Goal: Information Seeking & Learning: Learn about a topic

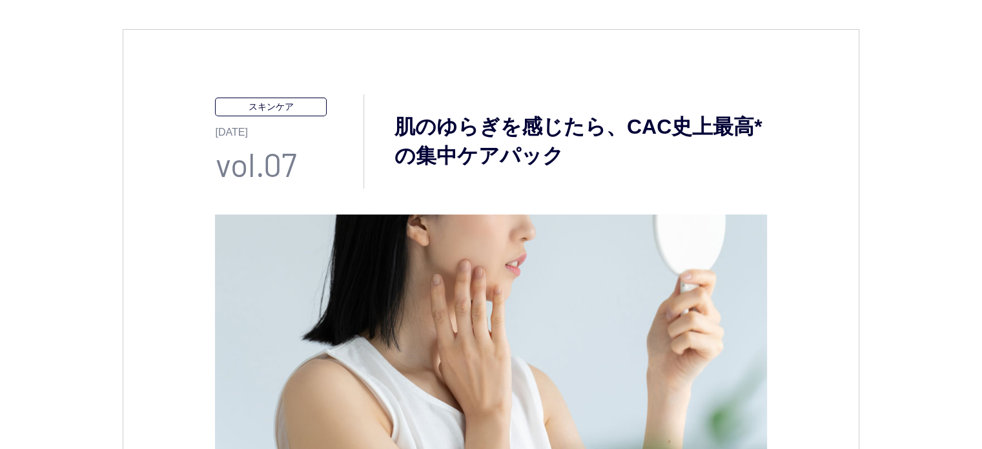
scroll to position [323, 0]
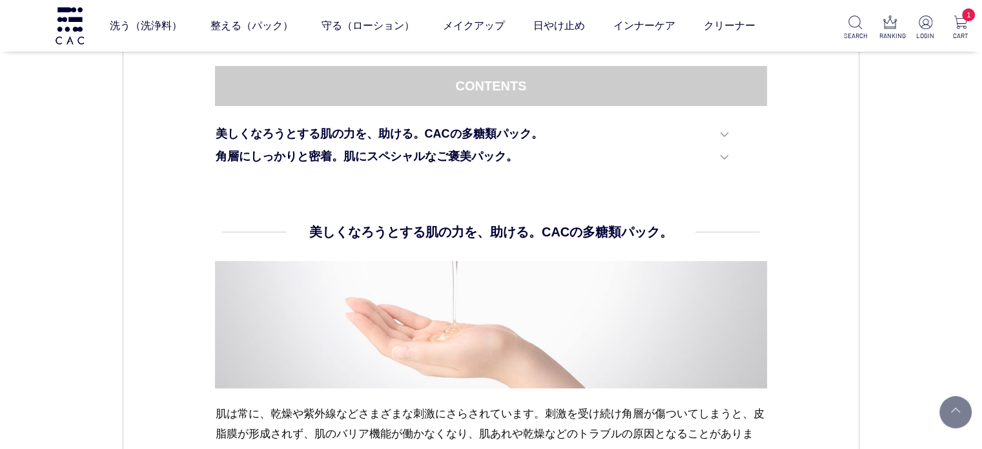
scroll to position [710, 0]
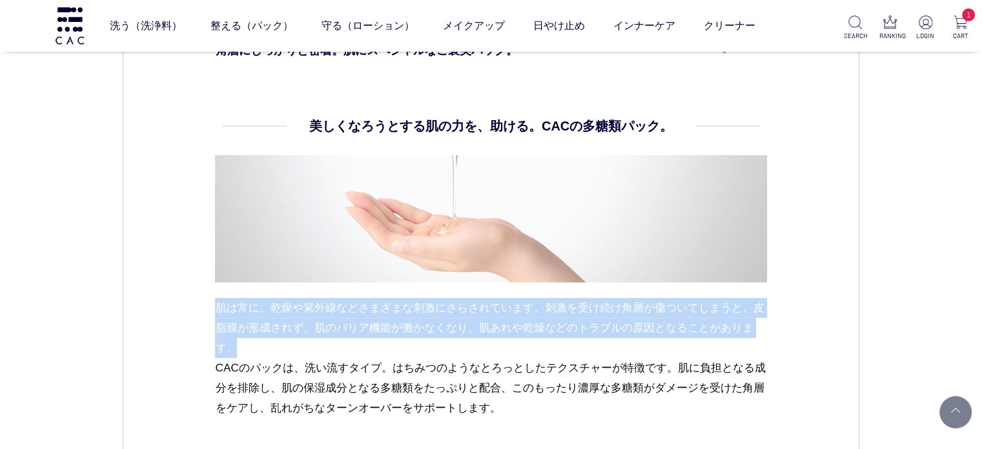
drag, startPoint x: 204, startPoint y: 300, endPoint x: 356, endPoint y: 353, distance: 161.6
click at [356, 353] on div "スキンケア 2023.12.08 vol.07 肌のゆらぎを感じたら、CAC史上最高*の集中ケアパック 冬は外気との温度差や暖房の影響で乾燥しやすく、肌への刺…" at bounding box center [491, 295] width 737 height 1728
click at [356, 353] on p "肌は常に、乾燥や紫外線などさまざまな刺激にさらされています。刺激を受け続け角層が傷ついてしまうと、皮脂膜が形成されず、肌のバリア機能が働かなくなり、肌あれや乾…" at bounding box center [491, 358] width 552 height 120
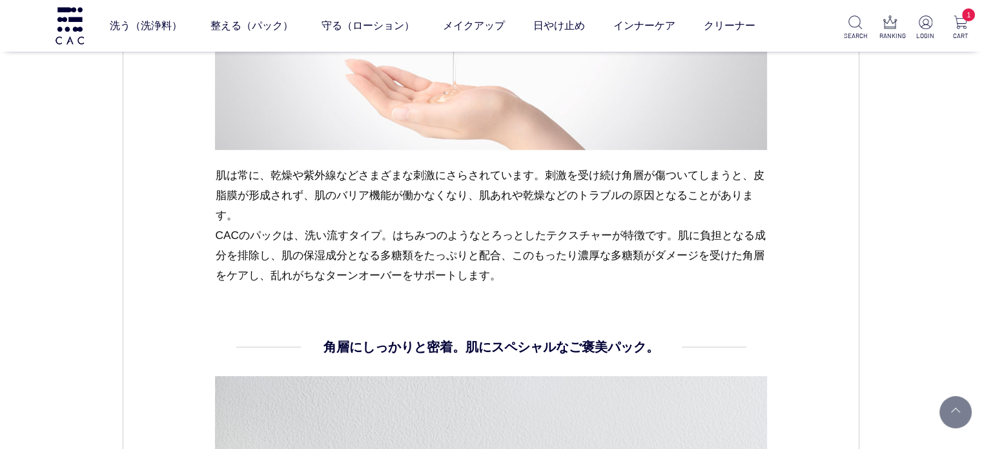
scroll to position [840, 0]
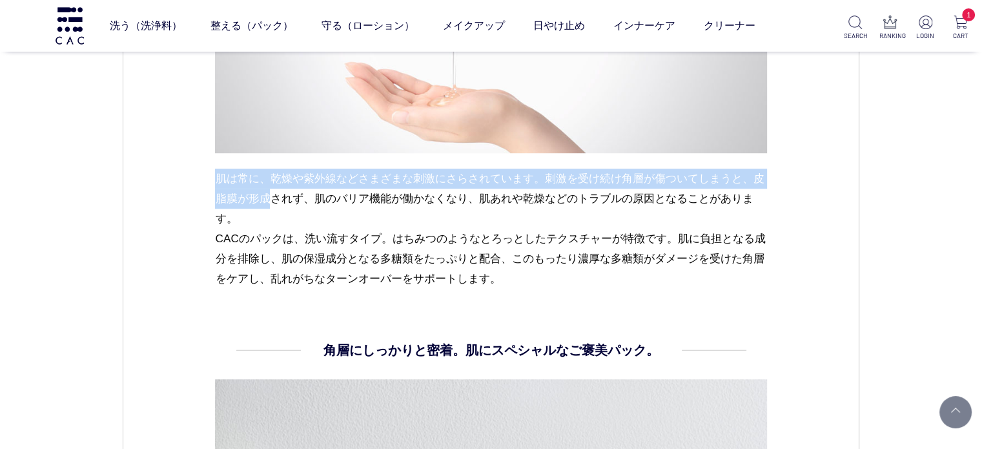
drag, startPoint x: 203, startPoint y: 178, endPoint x: 278, endPoint y: 222, distance: 87.4
click at [277, 216] on div "スキンケア 2023.12.08 vol.07 肌のゆらぎを感じたら、CAC史上最高*の集中ケアパック 冬は外気との温度差や暖房の影響で乾燥しやすく、肌への刺…" at bounding box center [491, 166] width 737 height 1728
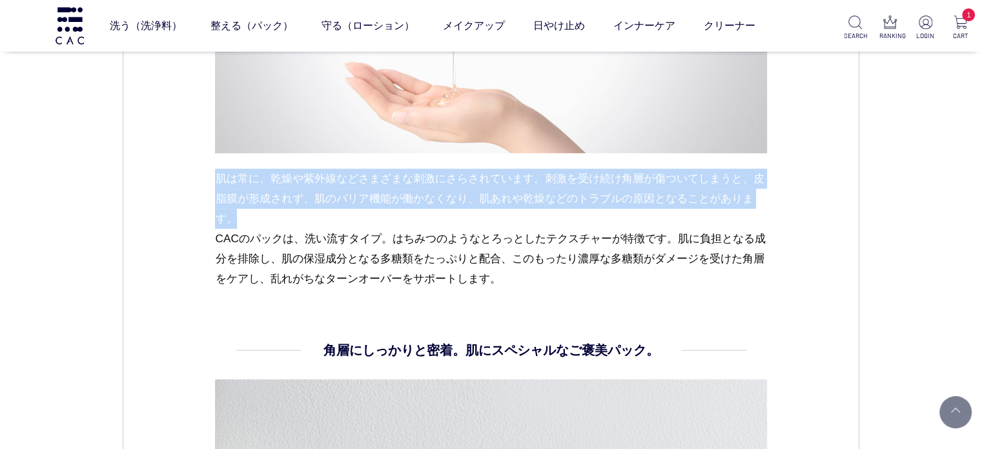
click at [278, 223] on p "肌は常に、乾燥や紫外線などさまざまな刺激にさらされています。刺激を受け続け角層が傷ついてしまうと、皮脂膜が形成されず、肌のバリア機能が働かなくなり、肌あれや乾…" at bounding box center [491, 229] width 552 height 120
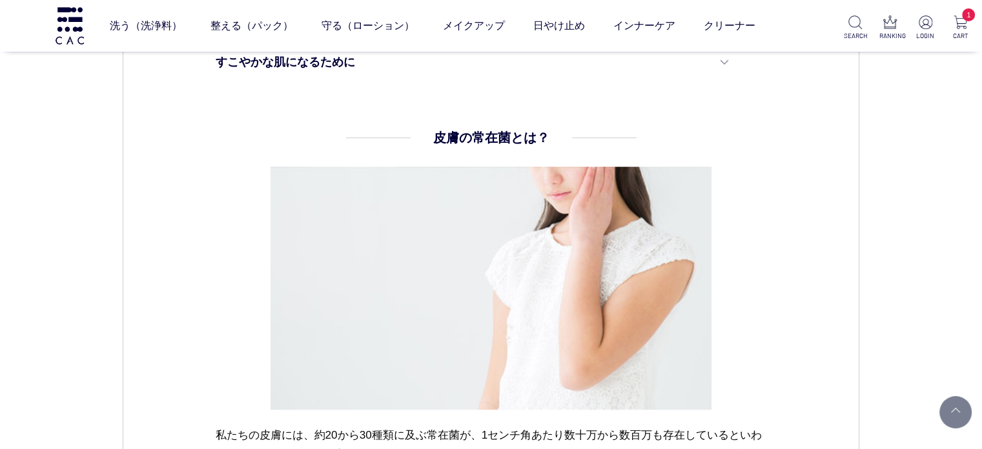
scroll to position [1162, 0]
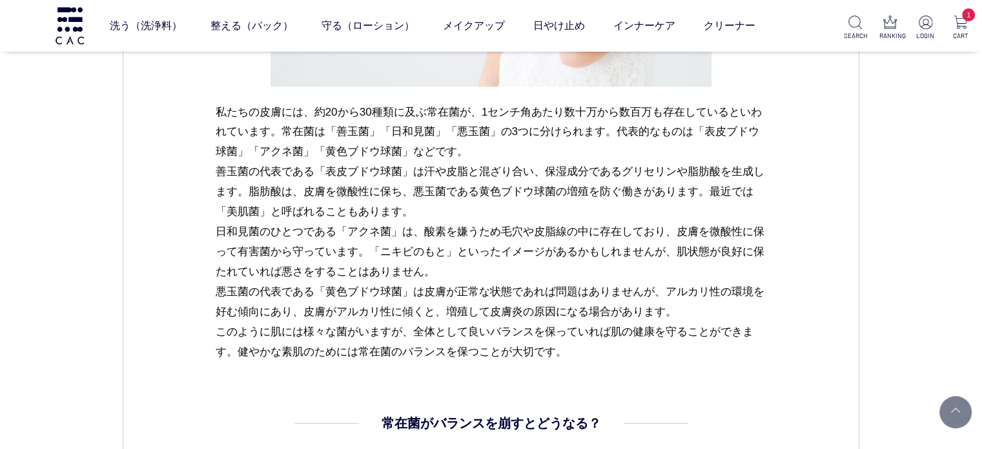
click at [475, 284] on p "私たちの皮膚には、約20から30種類に及ぶ常在菌が、1センチ角あたり数十万から数百万も存在しているといわれています。常在菌は「善玉菌」「日和見菌」「悪玉菌」の…" at bounding box center [491, 232] width 552 height 260
click at [395, 219] on p "私たちの皮膚には、約20から30種類に及ぶ常在菌が、1センチ角あたり数十万から数百万も存在しているといわれています。常在菌は「善玉菌」「日和見菌」「悪玉菌」の…" at bounding box center [491, 232] width 552 height 260
click at [325, 176] on p "私たちの皮膚には、約20から30種類に及ぶ常在菌が、1センチ角あたり数十万から数百万も存在しているといわれています。常在菌は「善玉菌」「日和見菌」「悪玉菌」の…" at bounding box center [491, 232] width 552 height 260
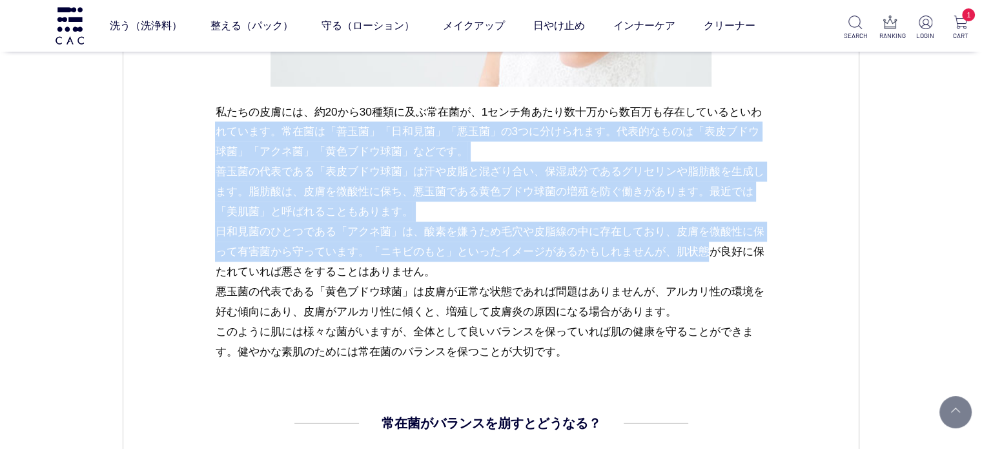
drag, startPoint x: 207, startPoint y: 127, endPoint x: 553, endPoint y: 254, distance: 368.2
click at [553, 254] on div "スキンケア 2023.11.08 vol.05 美肌づくりの鉄則 ― 洗浄と保湿で皮膚の常在菌を整える 私たちの体には健康に関わる無数の菌が存在しており、近年…" at bounding box center [491, 128] width 737 height 2298
click at [556, 253] on p "私たちの皮膚には、約20から30種類に及ぶ常在菌が、1センチ角あたり数十万から数百万も存在しているといわれています。常在菌は「善玉菌」「日和見菌」「悪玉菌」の…" at bounding box center [491, 232] width 552 height 260
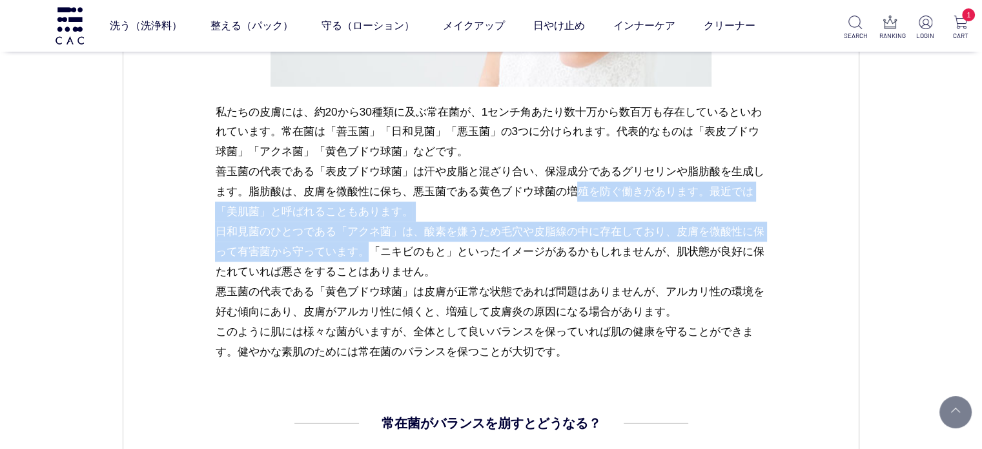
drag, startPoint x: 422, startPoint y: 182, endPoint x: 778, endPoint y: 231, distance: 359.1
click at [778, 231] on div "スキンケア 2023.11.08 vol.05 美肌づくりの鉄則 ― 洗浄と保湿で皮膚の常在菌を整える 私たちの体には健康に関わる無数の菌が存在しており、近年…" at bounding box center [491, 128] width 737 height 2298
click at [475, 370] on dl "皮膚の常在菌とは？ 私たちの皮膚には、約20から30種類に及ぶ常在菌が、1センチ角あたり数十万から数百万も存在しているといわれています。常在菌は「善玉菌」「日…" at bounding box center [491, 109] width 552 height 608
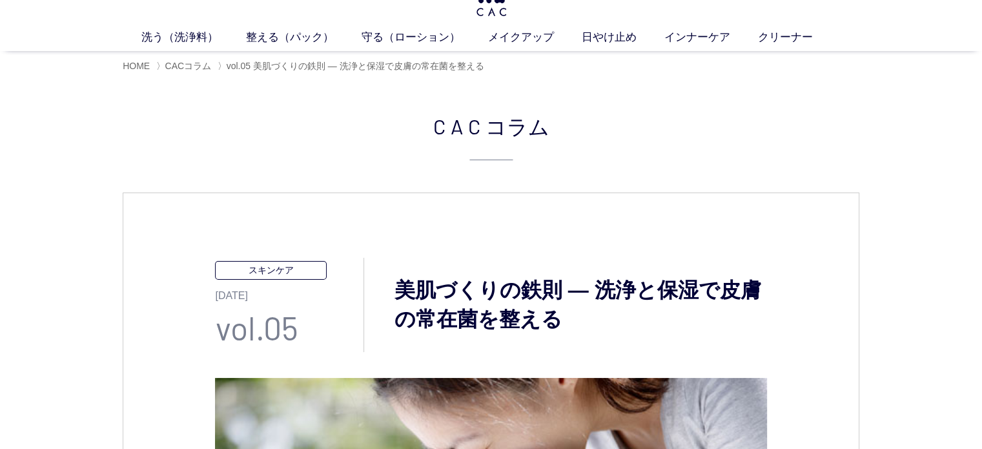
scroll to position [129, 0]
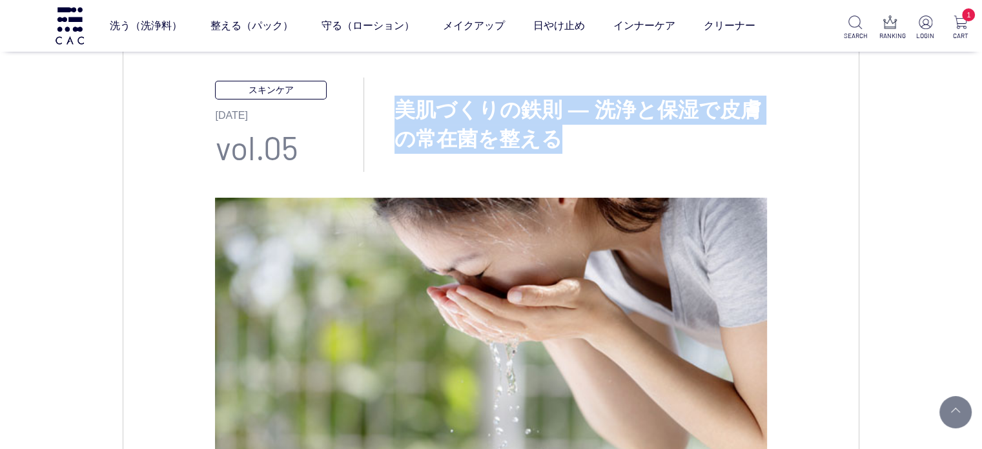
drag, startPoint x: 395, startPoint y: 107, endPoint x: 561, endPoint y: 143, distance: 170.0
click at [561, 143] on h3 "美肌づくりの鉄則 ― 洗浄と保湿で皮膚の常在菌を整える" at bounding box center [565, 125] width 402 height 58
copy h3 "美肌づくりの鉄則 ― 洗浄と保湿で皮膚の常在菌を整える"
drag, startPoint x: 401, startPoint y: 108, endPoint x: 599, endPoint y: 141, distance: 201.0
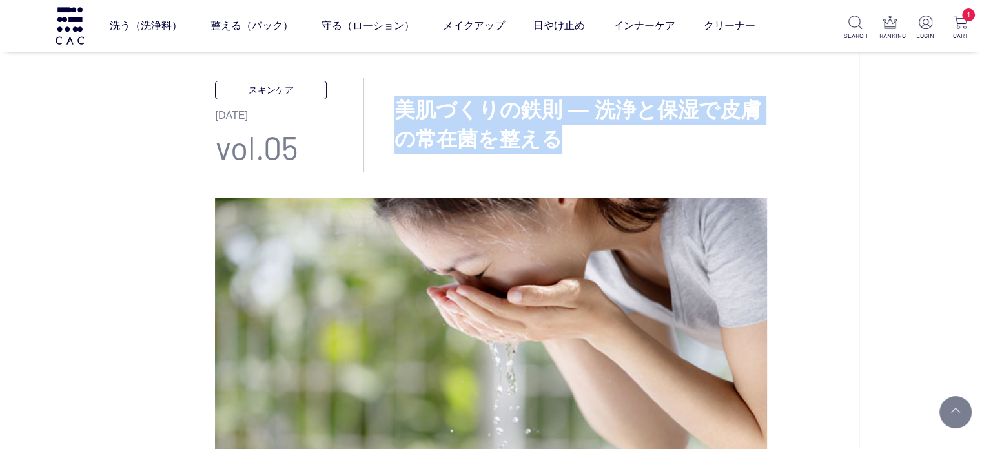
click at [599, 141] on h3 "美肌づくりの鉄則 ― 洗浄と保湿で皮膚の常在菌を整える" at bounding box center [565, 125] width 402 height 58
copy h3 "美肌づくりの鉄則 ― 洗浄と保湿で皮膚の常在菌を整える"
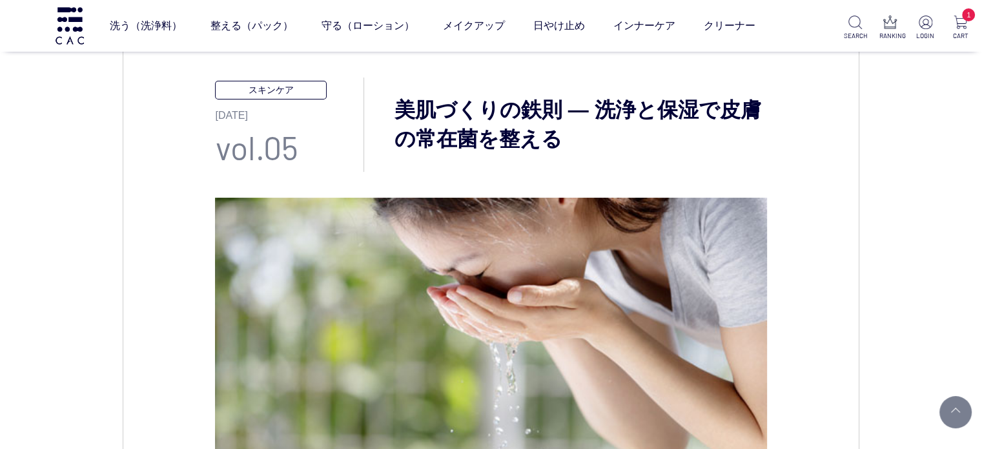
drag, startPoint x: 107, startPoint y: 308, endPoint x: 156, endPoint y: 227, distance: 95.0
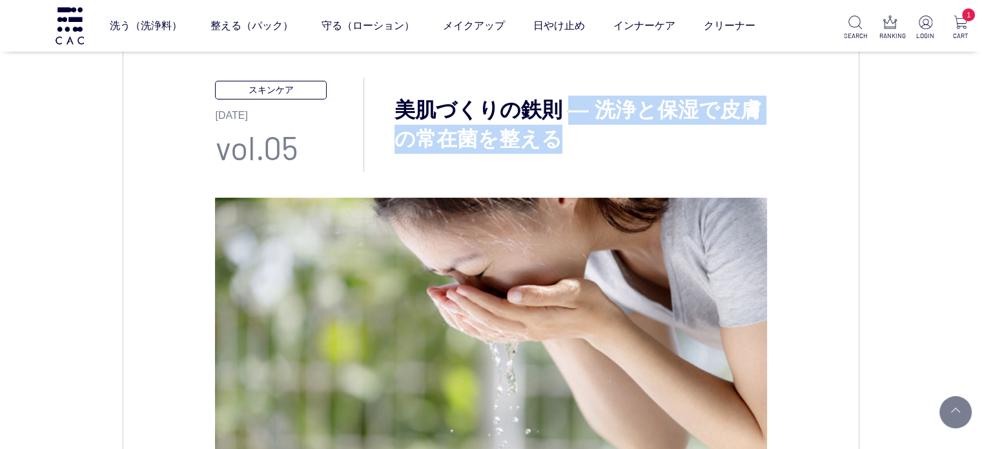
drag, startPoint x: 568, startPoint y: 113, endPoint x: 577, endPoint y: 132, distance: 20.8
click at [577, 132] on h3 "美肌づくりの鉄則 ― 洗浄と保湿で皮膚の常在菌を整える" at bounding box center [565, 125] width 402 height 58
copy h3 "― 洗浄と保湿で皮膚の常在菌を整える"
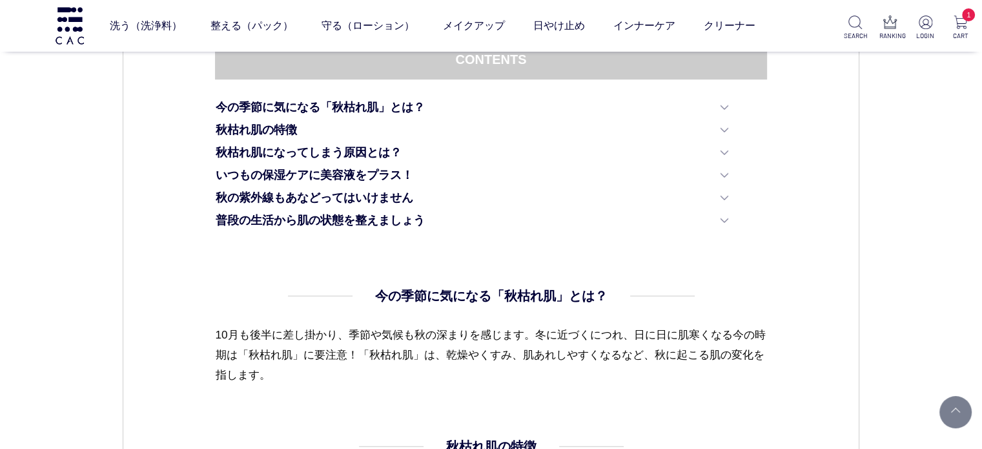
scroll to position [840, 0]
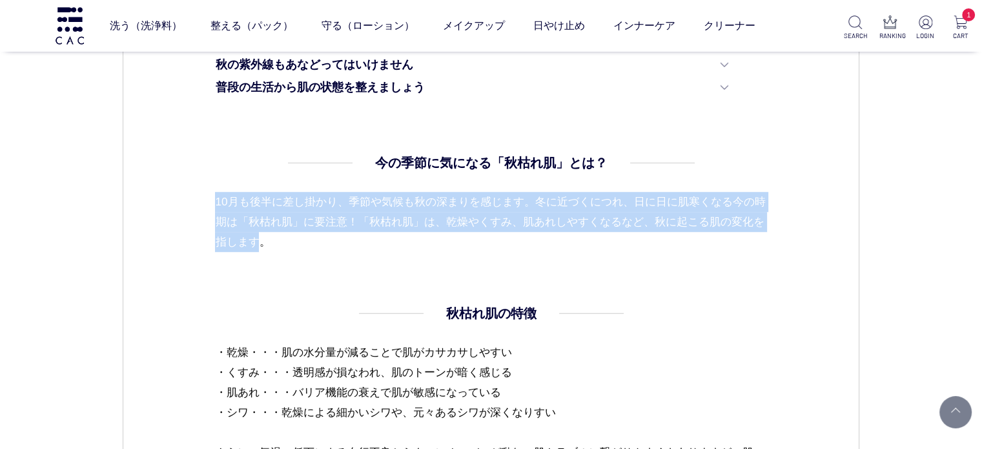
drag, startPoint x: 212, startPoint y: 203, endPoint x: 276, endPoint y: 253, distance: 81.0
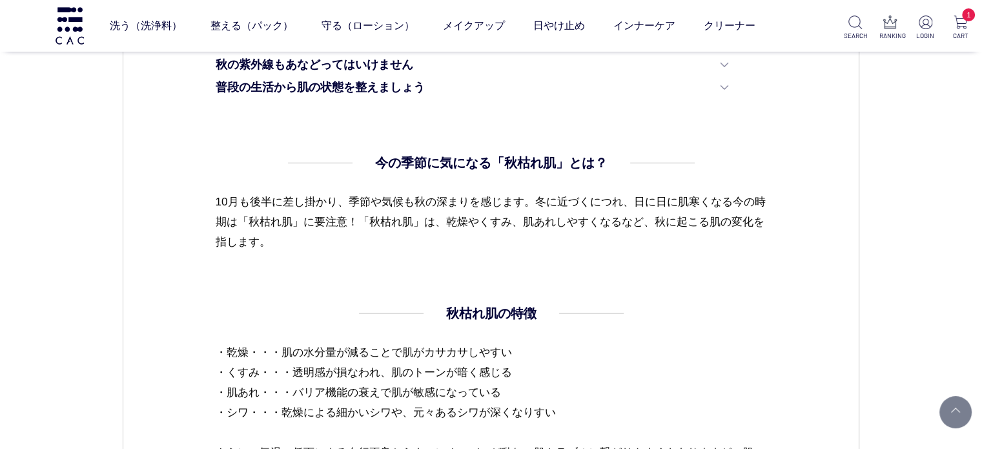
click at [449, 247] on p "10月も後半に差し掛かり、季節や気候も秋の深まりを感じます。冬に近づくにつれ、日に日に肌寒くなる今の時期は「秋枯れ肌」に要注意！「秋枯れ肌」は、乾燥やくすみ、…" at bounding box center [491, 222] width 552 height 60
drag, startPoint x: 198, startPoint y: 311, endPoint x: 754, endPoint y: 240, distance: 560.5
click at [739, 238] on p "10月も後半に差し掛かり、季節や気候も秋の深まりを感じます。冬に近づくにつれ、日に日に肌寒くなる今の時期は「秋枯れ肌」に要注意！「秋枯れ肌」は、乾燥やくすみ、…" at bounding box center [491, 222] width 552 height 60
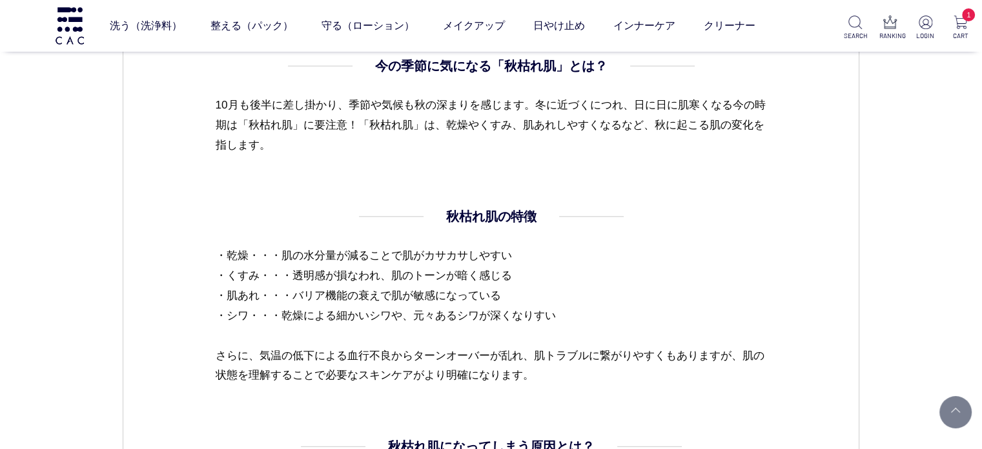
scroll to position [1033, 0]
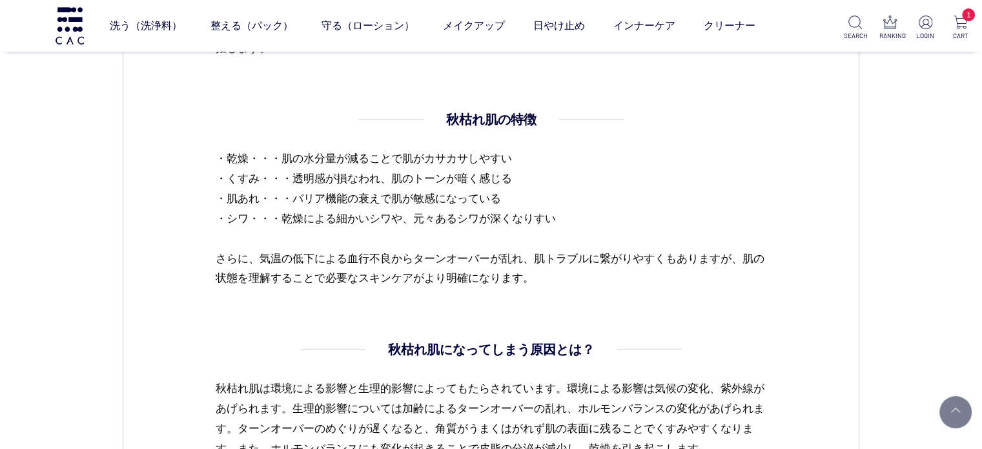
click at [739, 318] on dl "秋枯れ肌の特徴 ・乾燥・・・肌の水分量が減ることで肌がカサカサしやすい ・くすみ・・・透明感が損なわれ、肌のトーンが暗く感じる ・肌あれ・・・バリア機能の衰え…" at bounding box center [491, 225] width 552 height 231
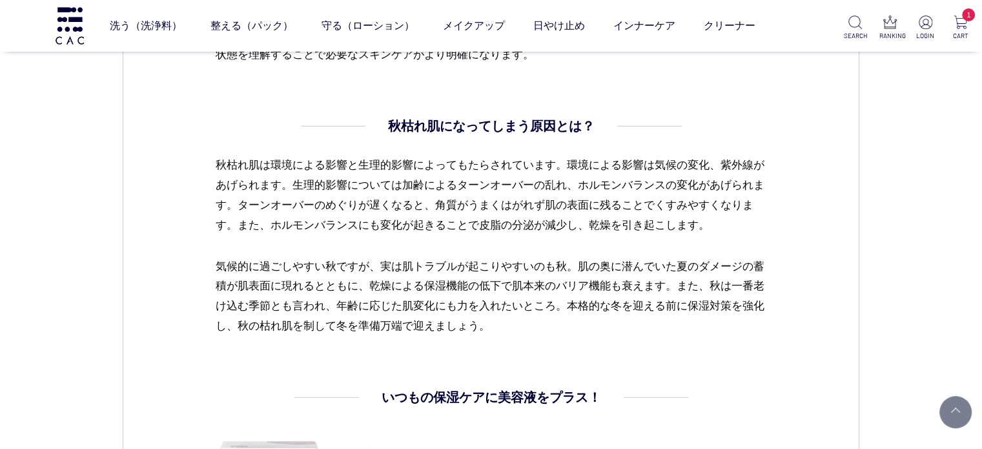
scroll to position [1227, 0]
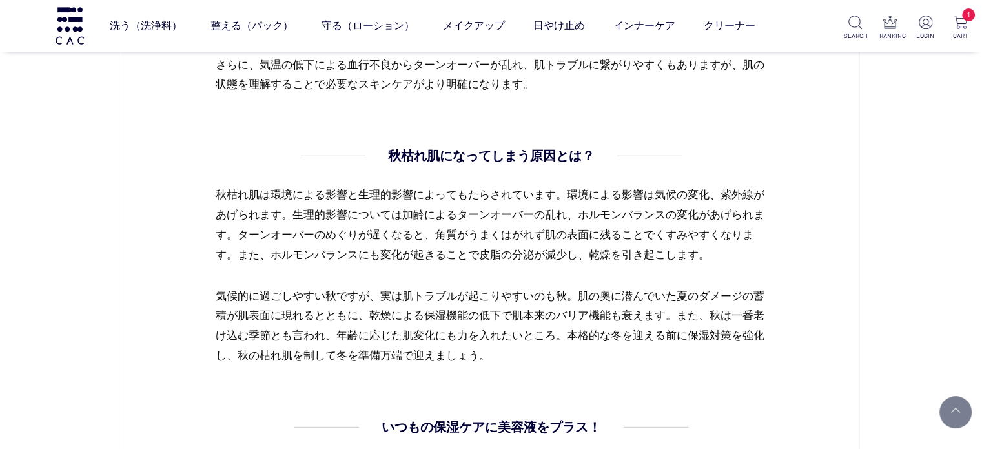
click at [402, 315] on p "気候的に過ごしやすい秋ですが、実は肌トラブルが起こりやすいのも秋。肌の奥に潜んでいた夏のダメージの蓄積が肌表面に現れるとともに、乾燥による保湿機能の低下で肌本…" at bounding box center [491, 326] width 552 height 80
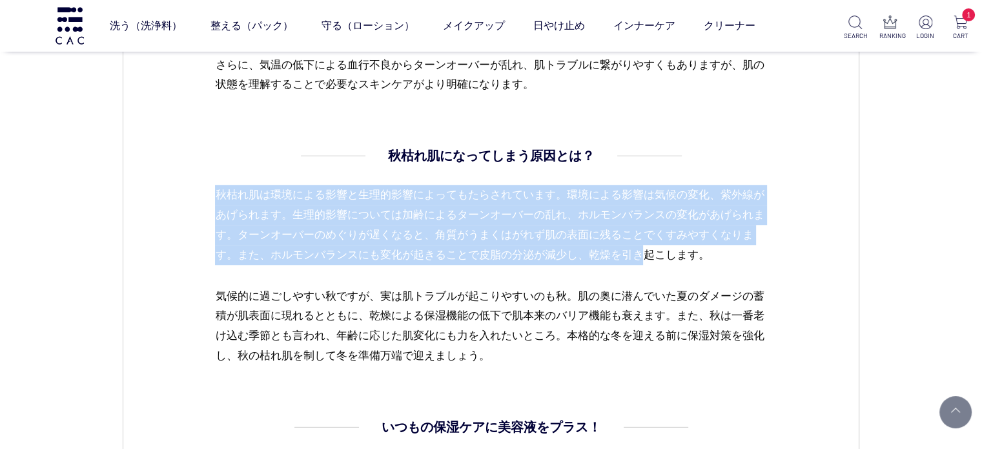
drag, startPoint x: 173, startPoint y: 195, endPoint x: 668, endPoint y: 274, distance: 501.7
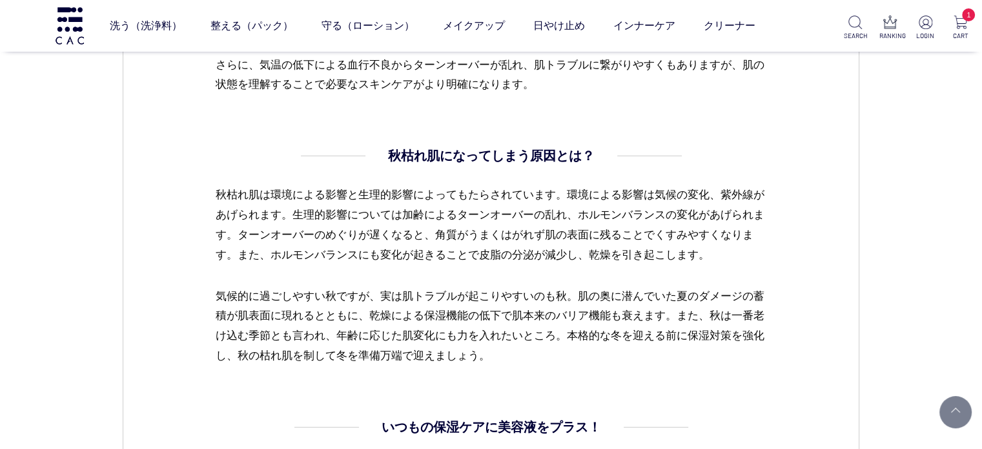
click at [464, 317] on p "気候的に過ごしやすい秋ですが、実は肌トラブルが起こりやすいのも秋。肌の奥に潜んでいた夏のダメージの蓄積が肌表面に現れるとともに、乾燥による保湿機能の低下で肌本…" at bounding box center [491, 326] width 552 height 80
click at [504, 298] on p "気候的に過ごしやすい秋ですが、実は肌トラブルが起こりやすいのも秋。肌の奥に潜んでいた夏のダメージの蓄積が肌表面に現れるとともに、乾燥による保湿機能の低下で肌本…" at bounding box center [491, 326] width 552 height 80
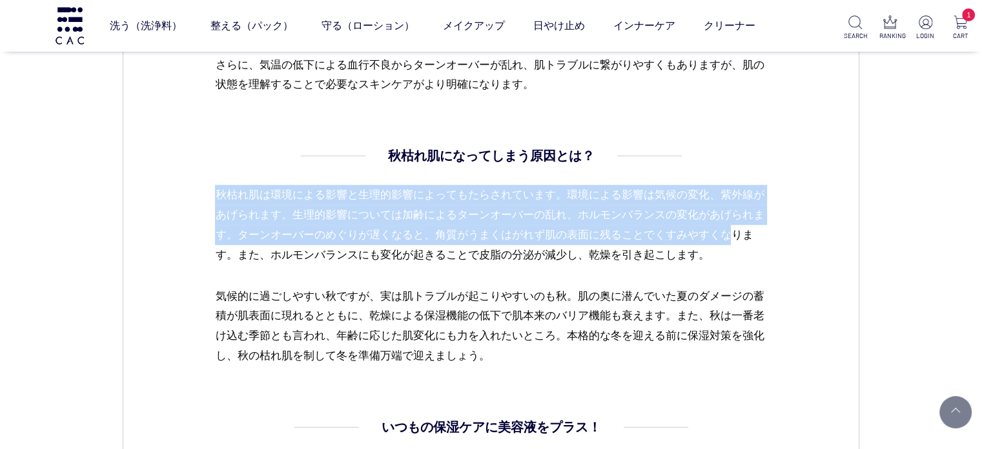
drag, startPoint x: 211, startPoint y: 185, endPoint x: 790, endPoint y: 231, distance: 581.1
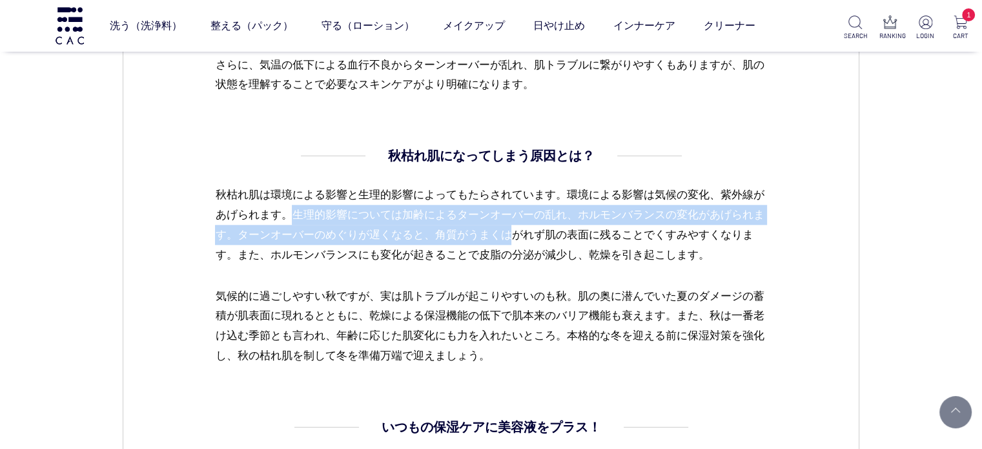
drag, startPoint x: 307, startPoint y: 218, endPoint x: 548, endPoint y: 224, distance: 240.3
click at [548, 224] on p "秋枯れ肌は環境による影響と生理的影響によってもたらされています。環境による影響は気候の変化、紫外線があげられます。生理的影響については加齢によるターンオーバー…" at bounding box center [491, 235] width 552 height 101
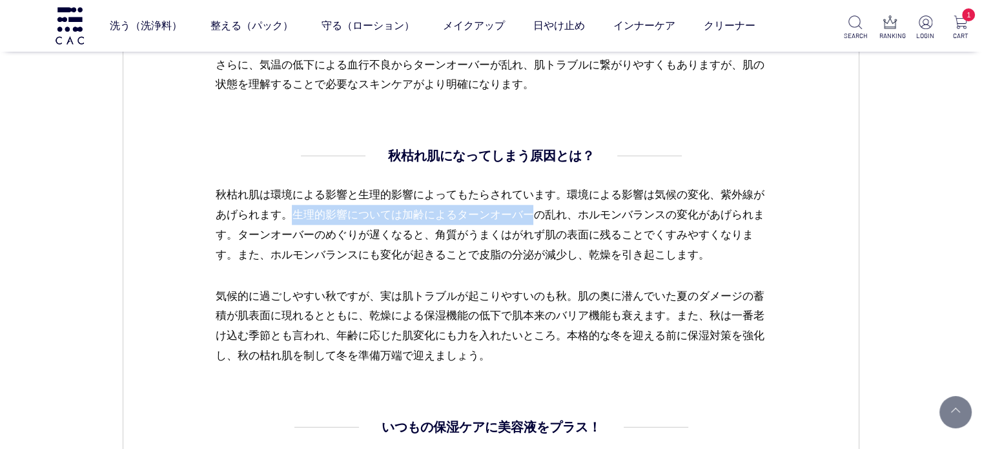
drag, startPoint x: 0, startPoint y: 354, endPoint x: 10, endPoint y: 351, distance: 10.8
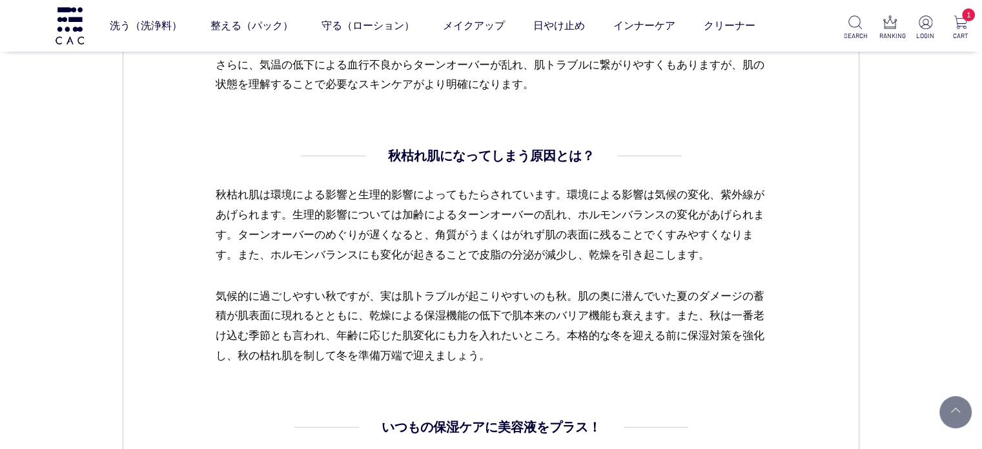
click at [395, 338] on p "気候的に過ごしやすい秋ですが、実は肌トラブルが起こりやすいのも秋。肌の奥に潜んでいた夏のダメージの蓄積が肌表面に現れるとともに、乾燥による保湿機能の低下で肌本…" at bounding box center [491, 326] width 552 height 80
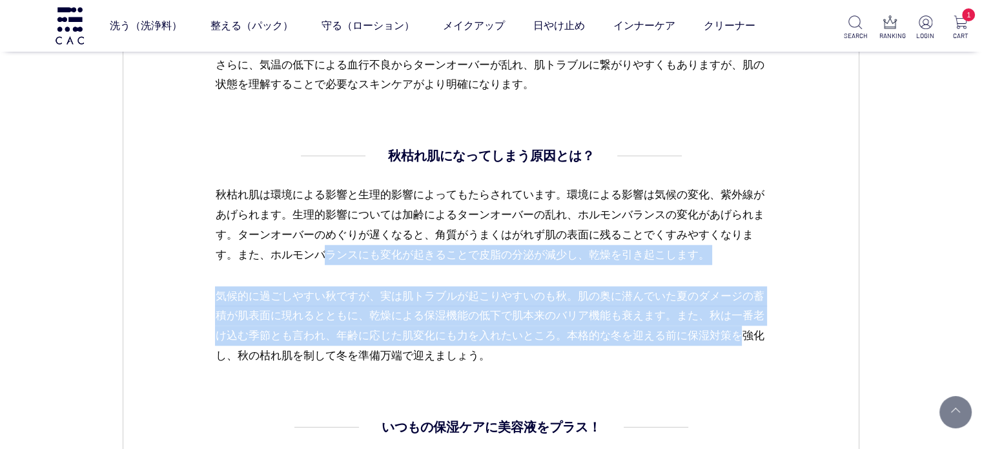
drag, startPoint x: 347, startPoint y: 282, endPoint x: 754, endPoint y: 335, distance: 411.0
click at [754, 335] on dd "秋枯れ肌になってしまう原因とは？ 秋枯れ肌は環境による影響と生理的影響によってもたらされています。環境による影響は気候の変化、紫外線があげられます。生理的影響…" at bounding box center [491, 256] width 552 height 220
click at [754, 335] on p "気候的に過ごしやすい秋ですが、実は肌トラブルが起こりやすいのも秋。肌の奥に潜んでいた夏のダメージの蓄積が肌表面に現れるとともに、乾燥による保湿機能の低下で肌本…" at bounding box center [491, 326] width 552 height 80
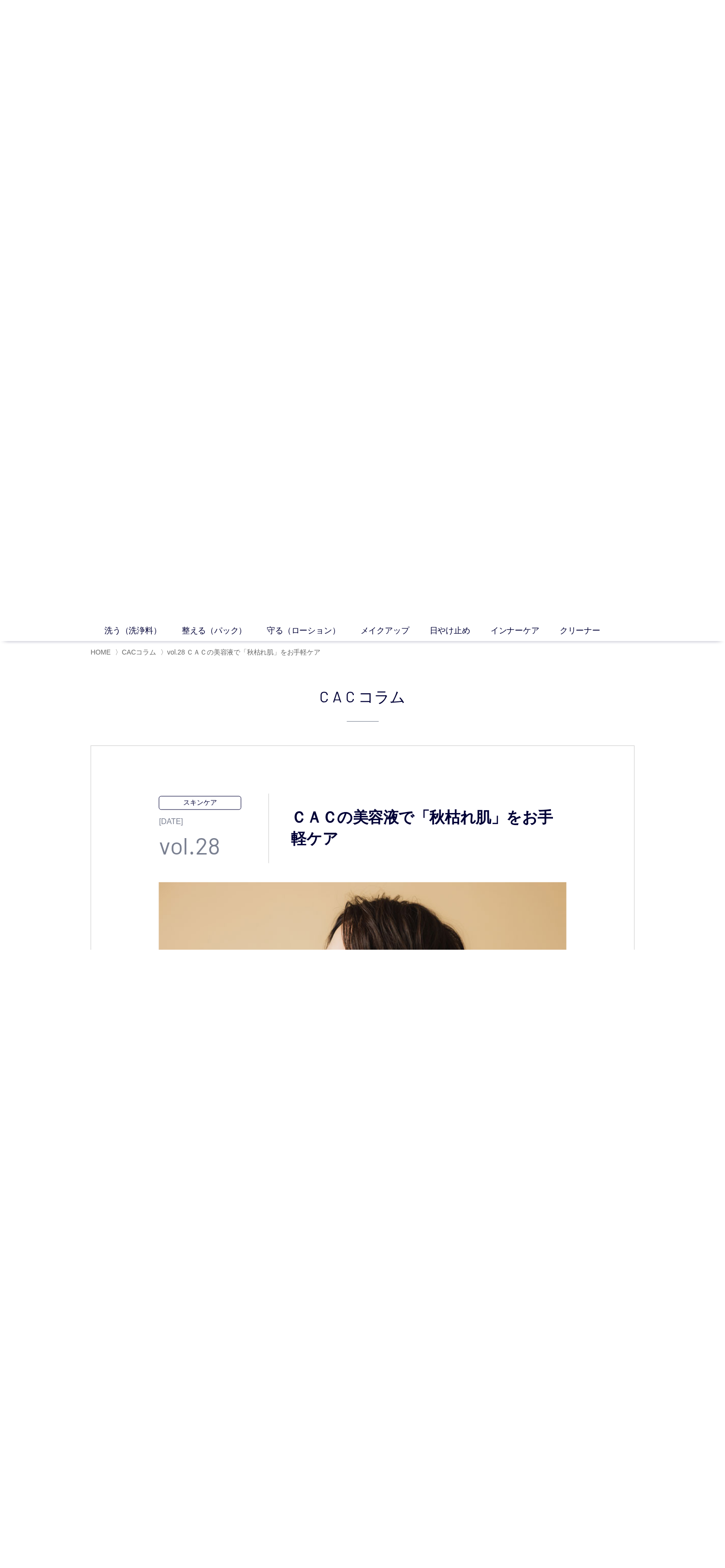
scroll to position [0, 0]
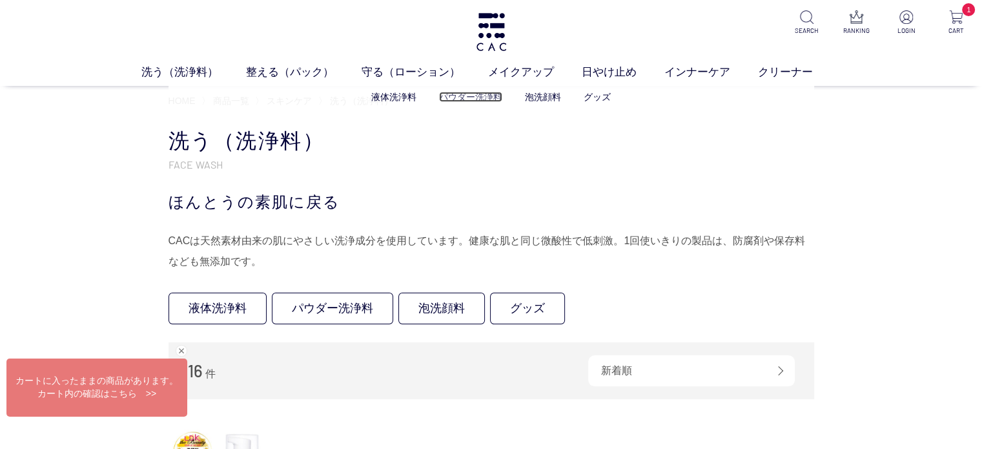
click at [471, 98] on link "パウダー洗浄料" at bounding box center [470, 97] width 63 height 10
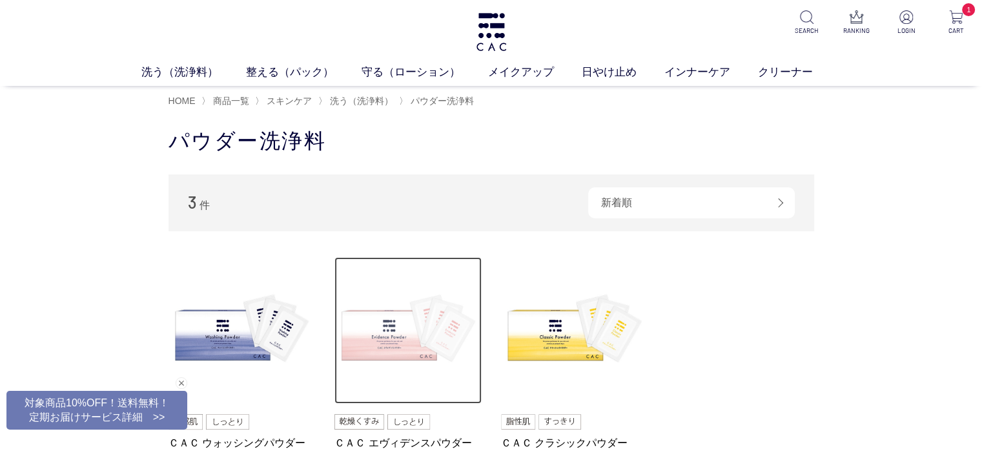
click at [374, 346] on img at bounding box center [408, 330] width 147 height 147
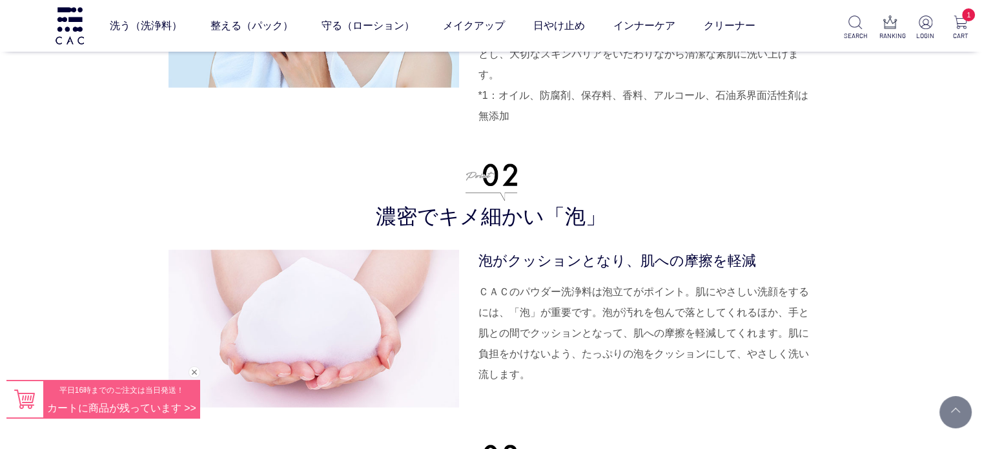
scroll to position [3164, 0]
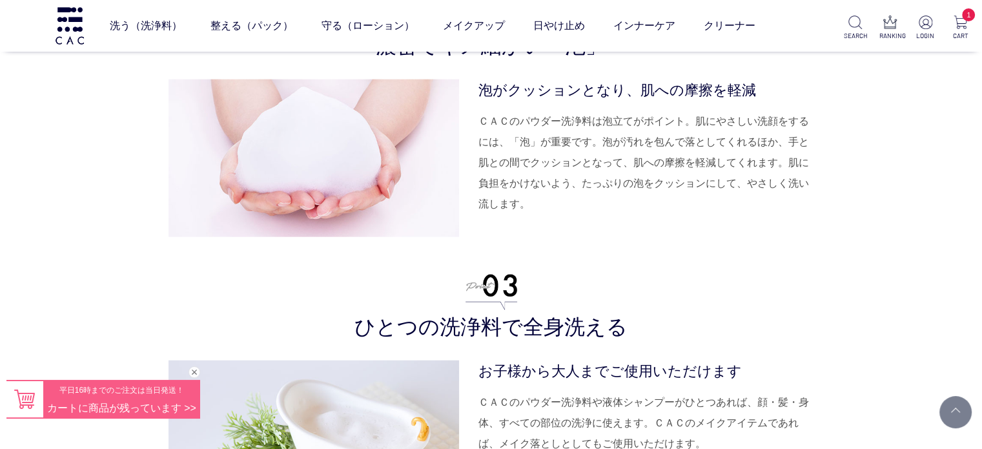
click at [504, 328] on h3 "ひとつの洗浄料で全身洗える" at bounding box center [492, 307] width 646 height 67
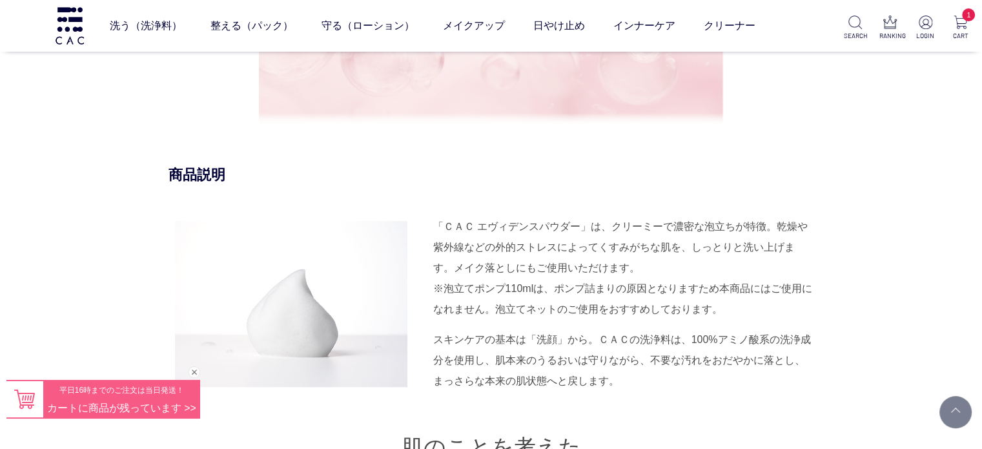
scroll to position [1033, 0]
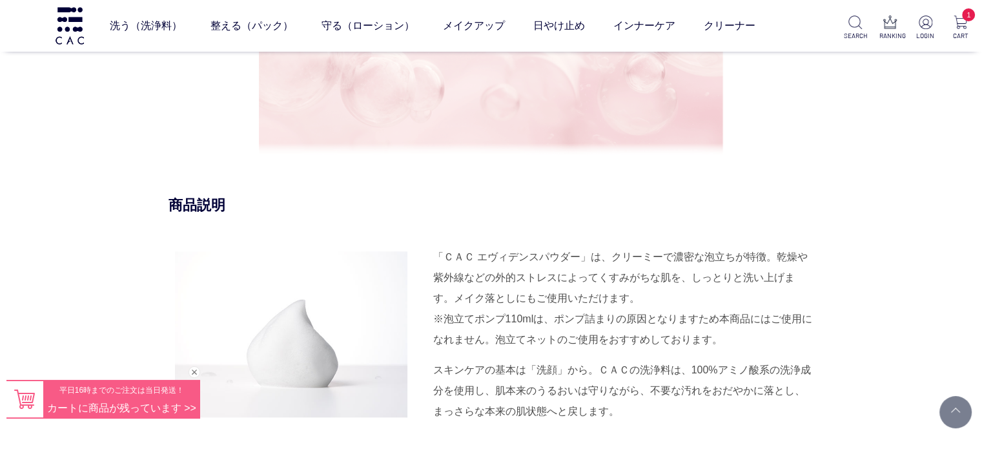
click at [974, 28] on header "洗う（洗浄料） 液体洗浄料 パウダー洗浄料 泡洗顔料 グッズ 整える（パック） フェイスパック ヘアパック 守る（ローション） 保湿化粧水 柔軟化粧水 美容液…" at bounding box center [491, 26] width 982 height 52
click at [712, 303] on div "「ＣＡＣ エヴィデンスパウダー」は、クリーミーで濃密な泡立ちが特徴。乾燥や紫外線などの外的ストレスによってくすみがちな肌を、しっとりと洗い上げます。メイク落と…" at bounding box center [623, 298] width 381 height 103
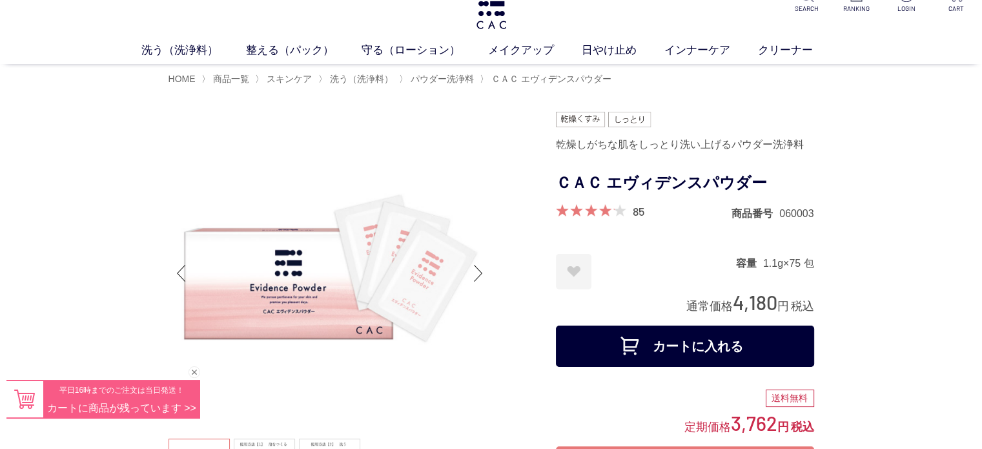
scroll to position [0, 0]
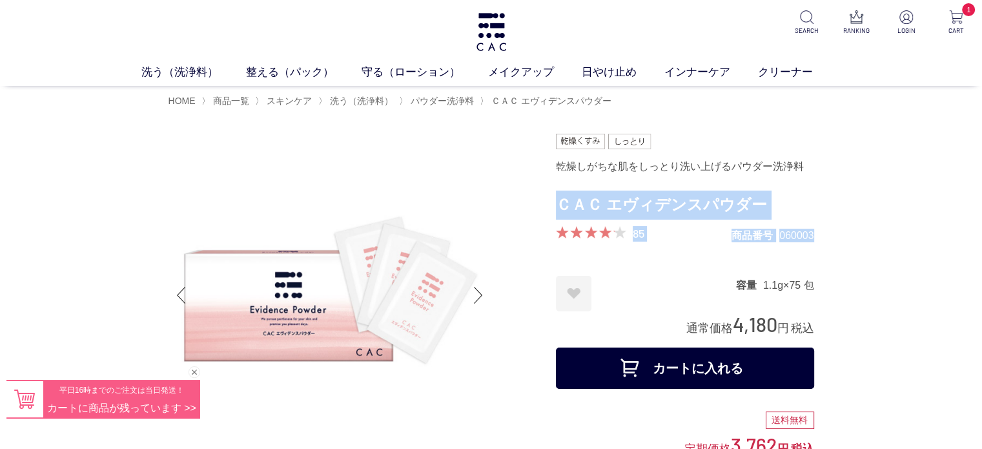
drag, startPoint x: 977, startPoint y: 169, endPoint x: 1091, endPoint y: 225, distance: 127.1
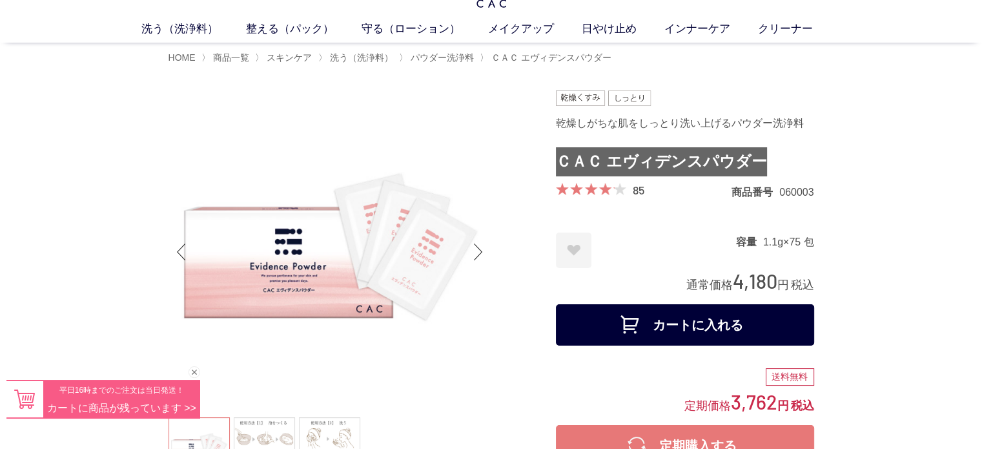
scroll to position [65, 0]
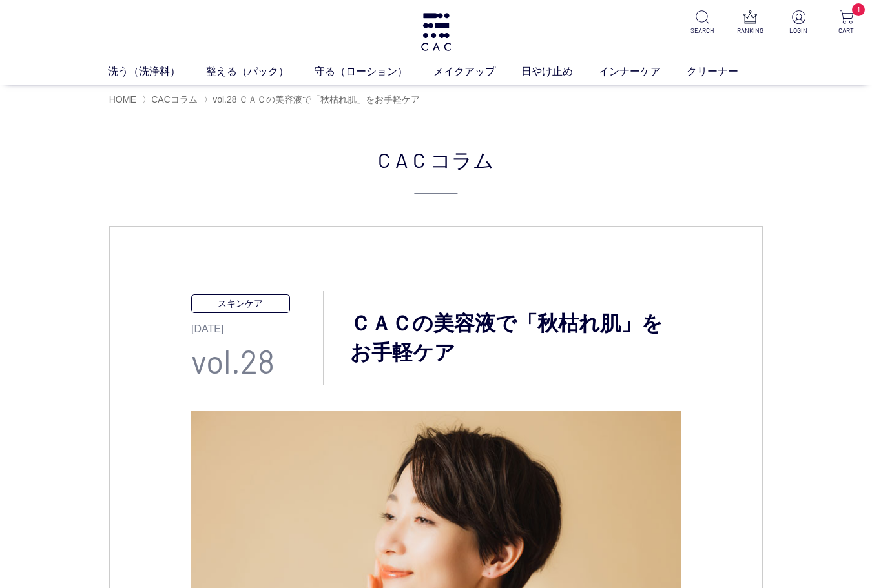
click at [376, 165] on h2 "CAC コラム" at bounding box center [436, 169] width 654 height 50
click at [754, 173] on p "CAC コラム" at bounding box center [436, 169] width 654 height 50
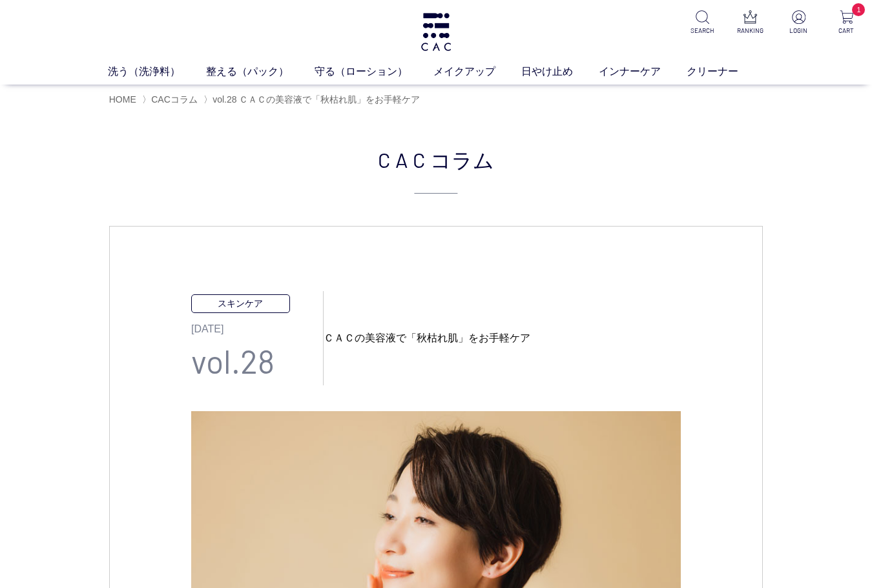
click at [525, 311] on div "スキンケア 2024.10.24 vol.28 ＣＡＣの美容液で「秋枯れ肌」をお手軽ケア" at bounding box center [436, 338] width 490 height 94
click at [397, 340] on h2 "ＣＡＣの美容液で「秋枯れ肌」をお手軽ケア" at bounding box center [502, 338] width 357 height 15
click at [456, 333] on h2 "ＣＡＣの美容液で「秋枯れ肌」をお手軽ケア" at bounding box center [502, 338] width 357 height 15
click at [447, 338] on h2 "ＣＡＣの美容液で「秋枯れ肌」をお手軽ケア" at bounding box center [502, 338] width 357 height 15
drag, startPoint x: 862, startPoint y: 247, endPoint x: 873, endPoint y: 243, distance: 11.6
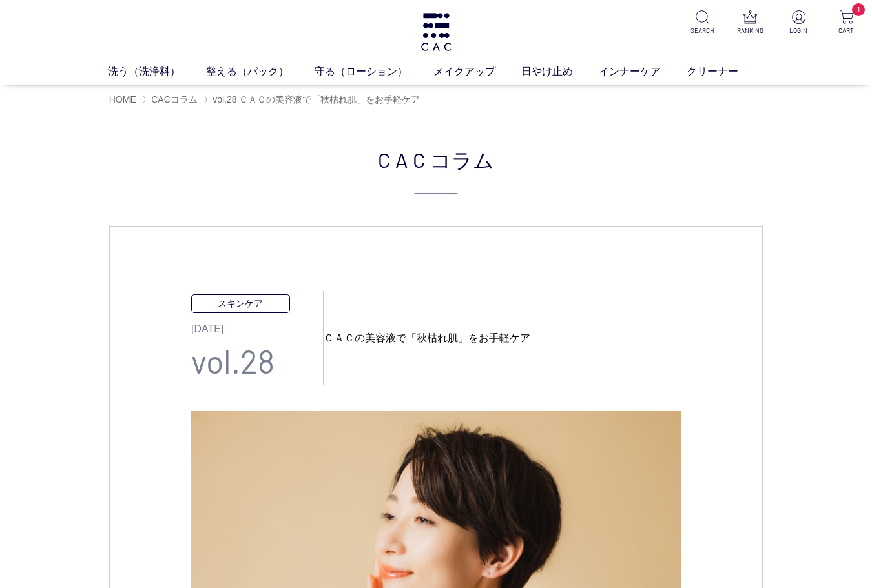
click at [479, 157] on span "コラム" at bounding box center [462, 159] width 64 height 31
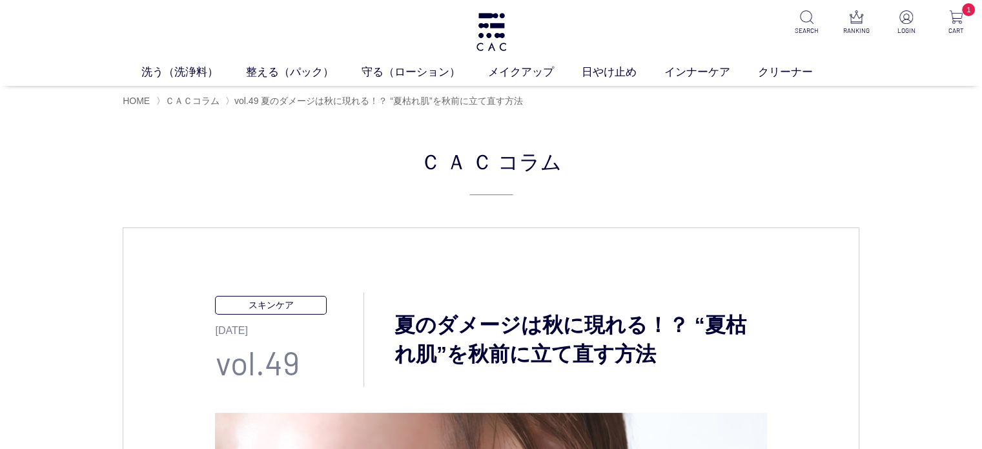
drag, startPoint x: 980, startPoint y: 203, endPoint x: 988, endPoint y: 196, distance: 10.5
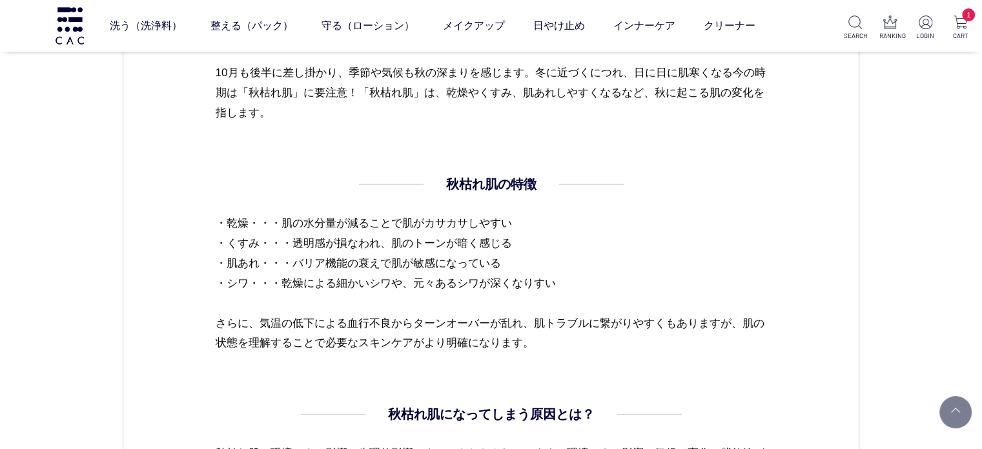
scroll to position [1227, 0]
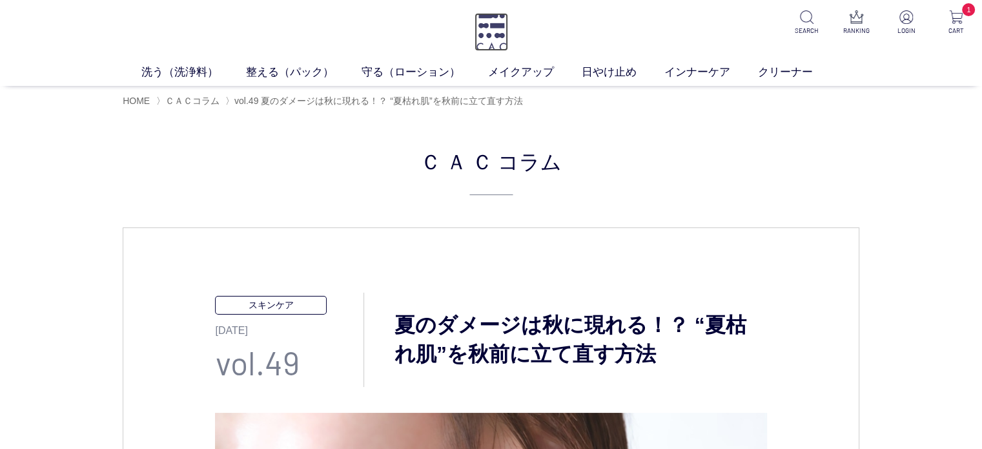
click at [492, 40] on img at bounding box center [492, 32] width 34 height 38
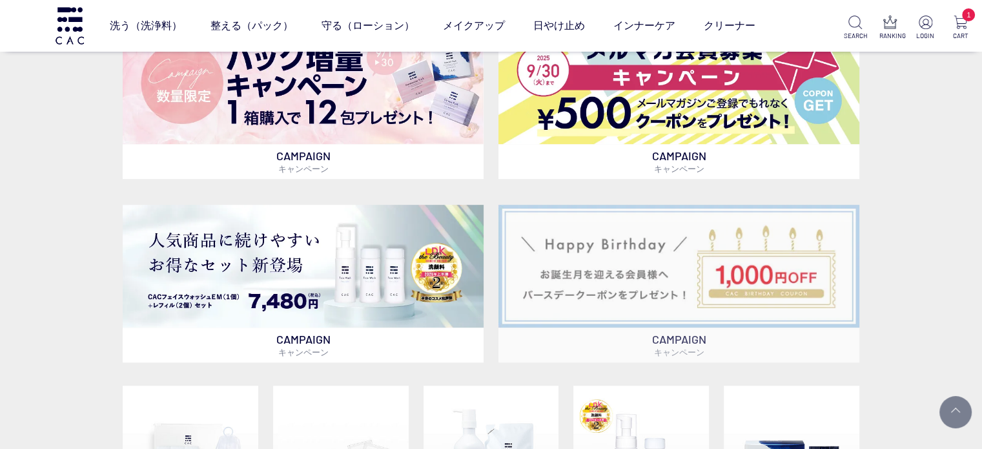
scroll to position [581, 0]
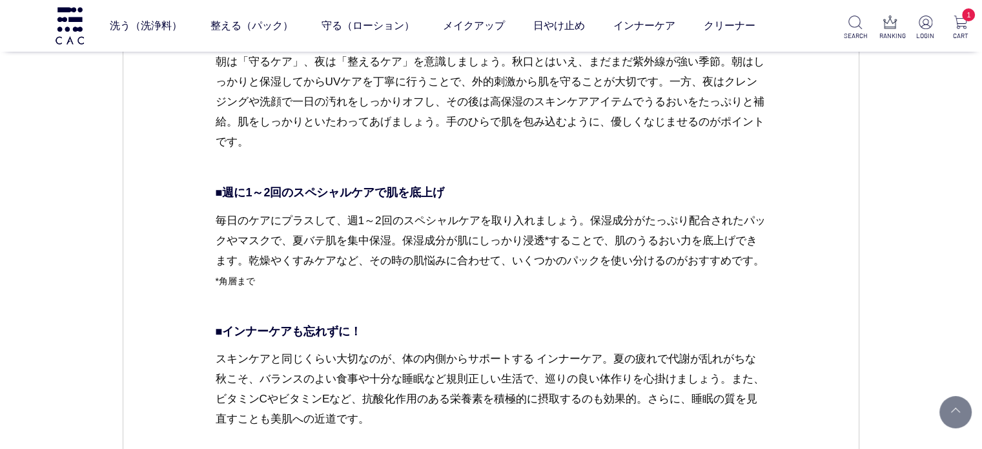
scroll to position [3229, 0]
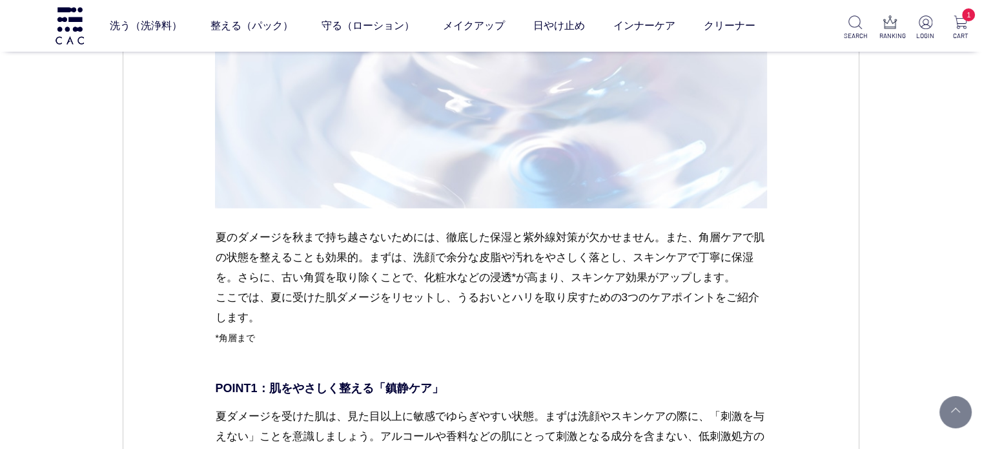
scroll to position [1937, 0]
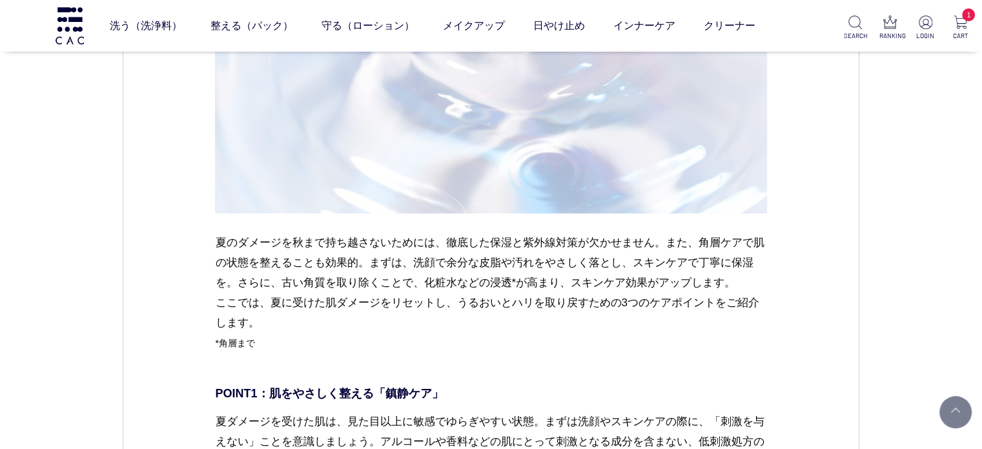
drag, startPoint x: 0, startPoint y: 398, endPoint x: 4, endPoint y: 391, distance: 8.1
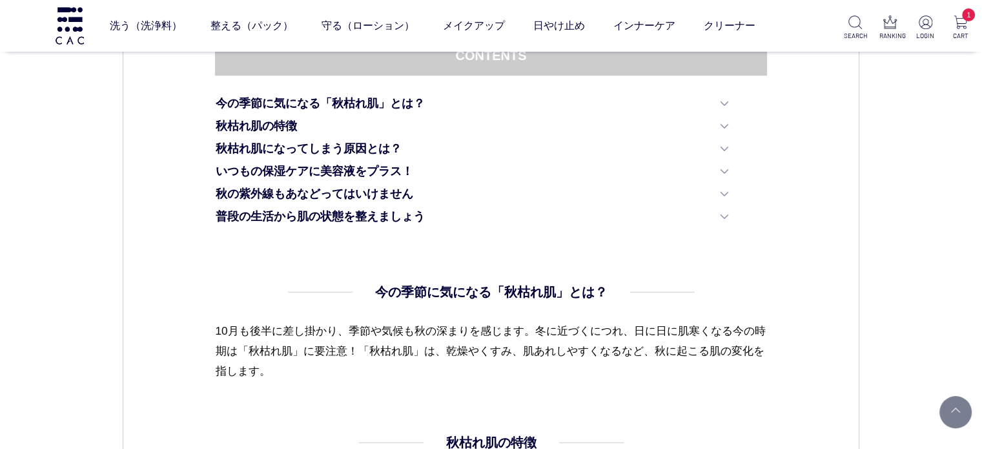
scroll to position [1162, 0]
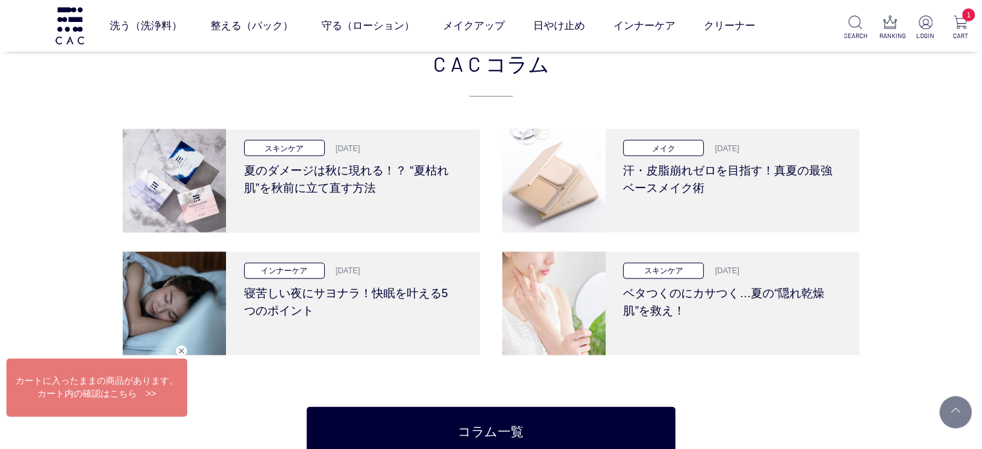
drag, startPoint x: 229, startPoint y: 277, endPoint x: 254, endPoint y: 256, distance: 32.6
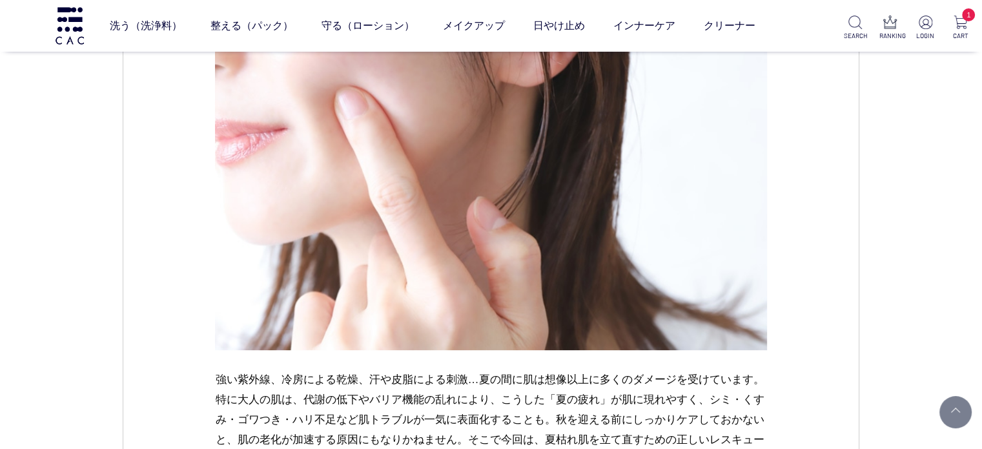
scroll to position [732, 0]
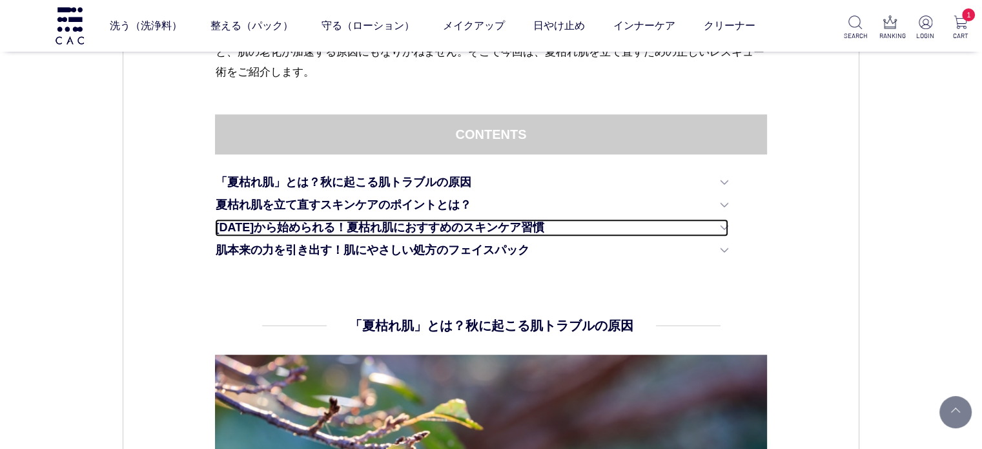
drag, startPoint x: 684, startPoint y: 355, endPoint x: 422, endPoint y: 8, distance: 433.8
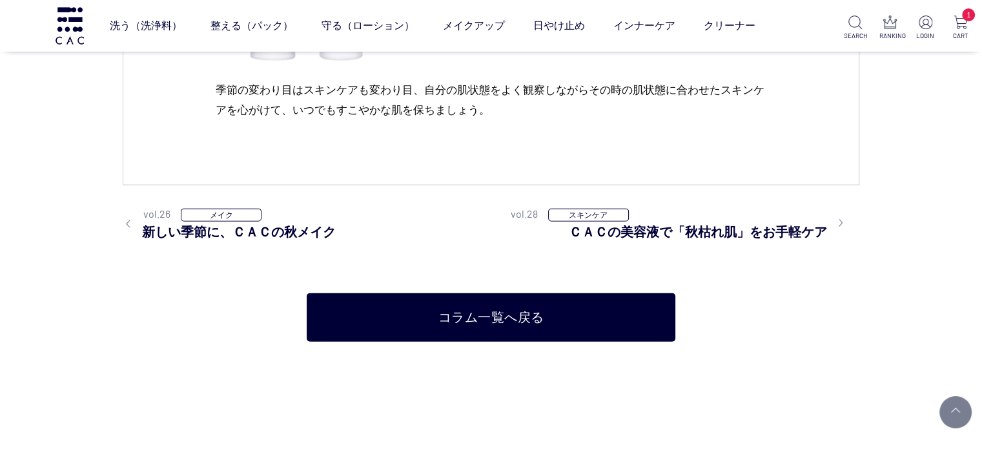
scroll to position [2519, 0]
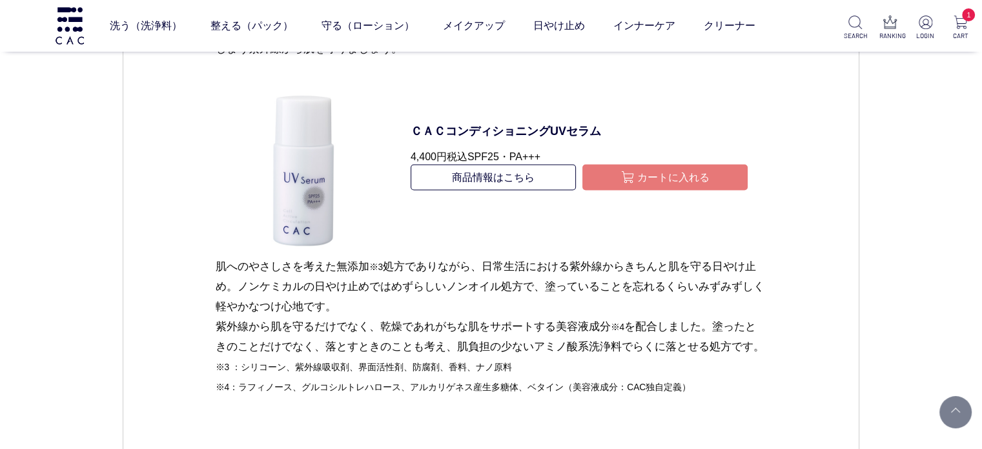
scroll to position [3358, 0]
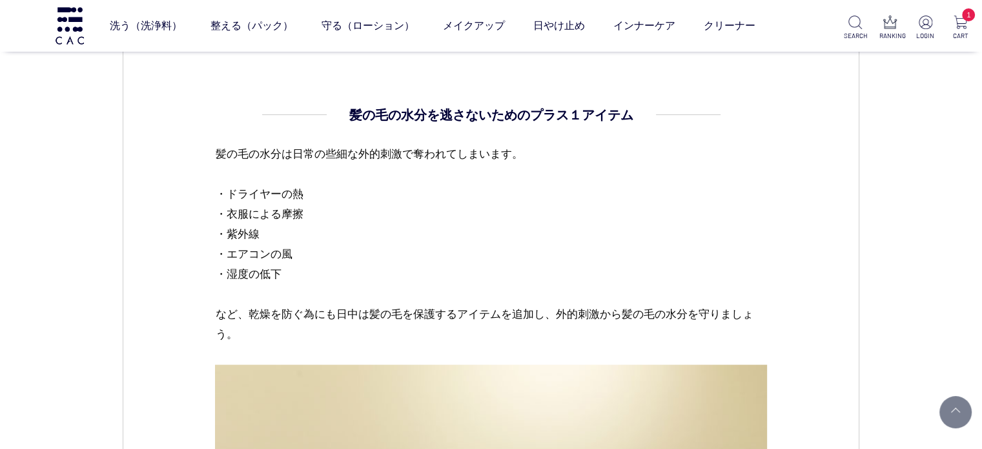
scroll to position [3035, 0]
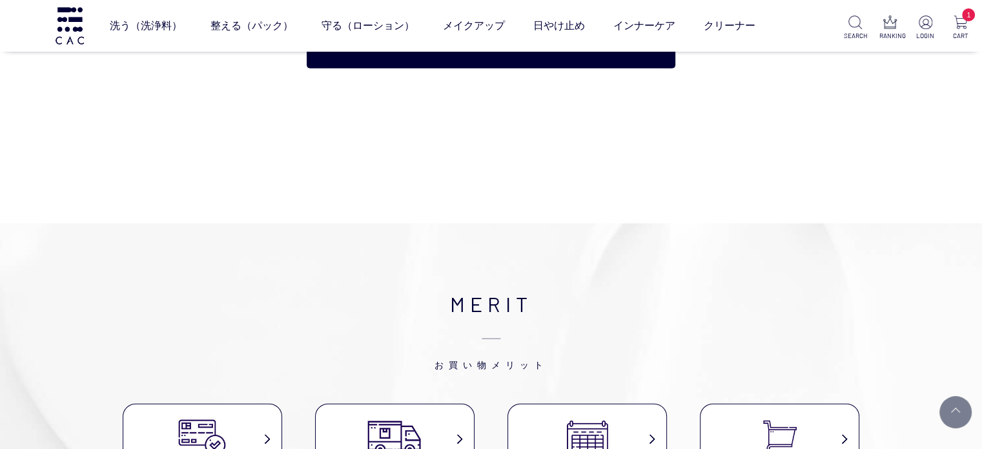
scroll to position [2777, 0]
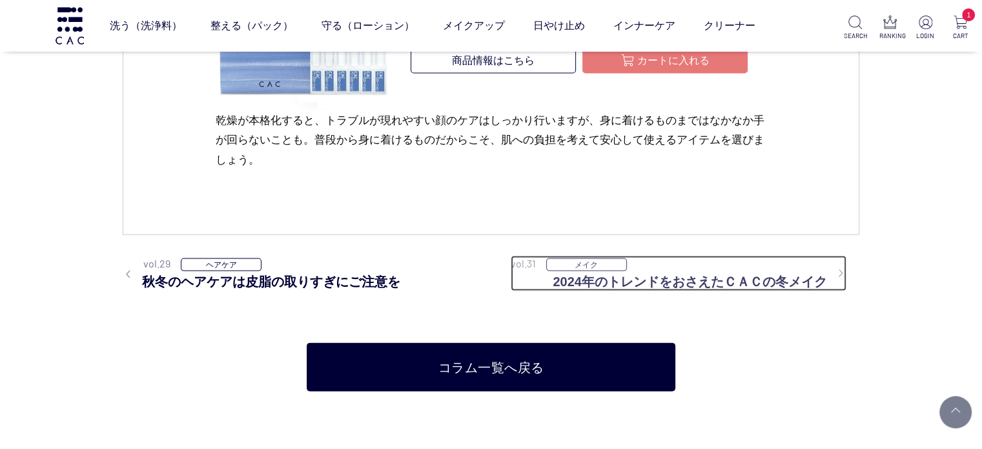
click at [747, 291] on h3 "2024年のトレンドをおさえたＣＡＣの冬メイク" at bounding box center [700, 281] width 294 height 19
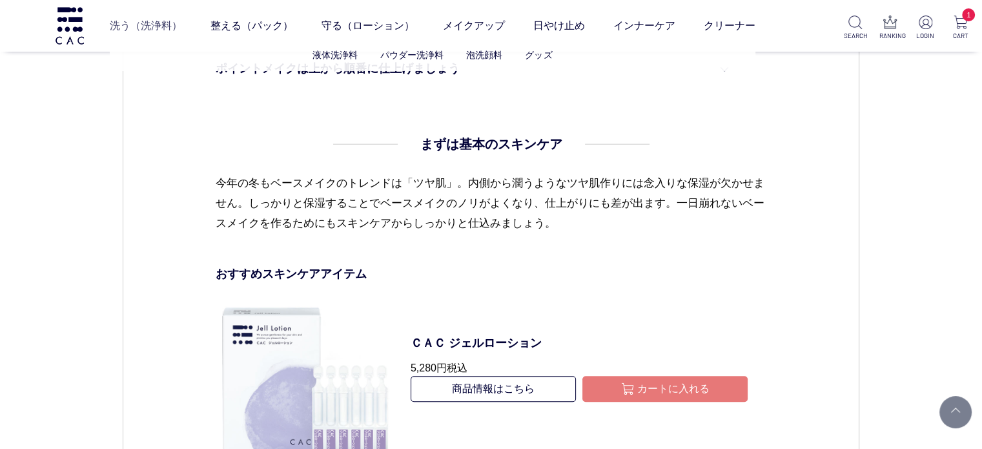
scroll to position [835, 0]
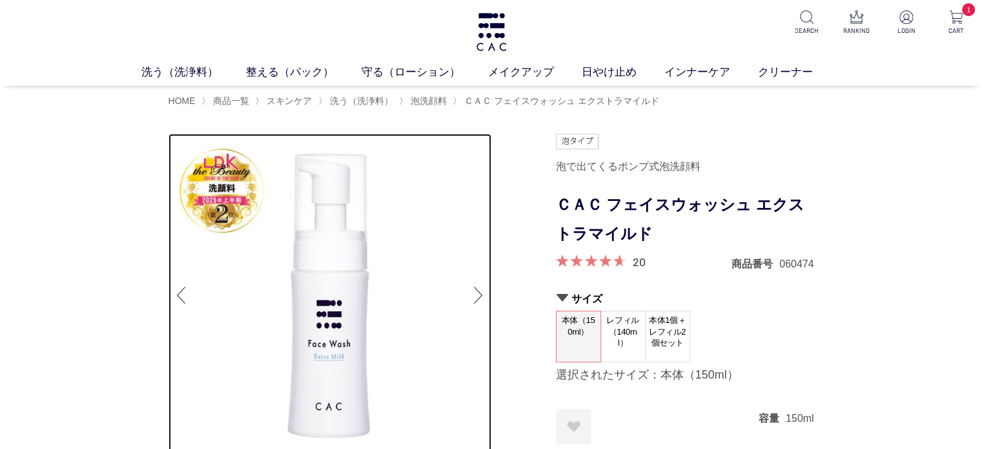
scroll to position [65, 0]
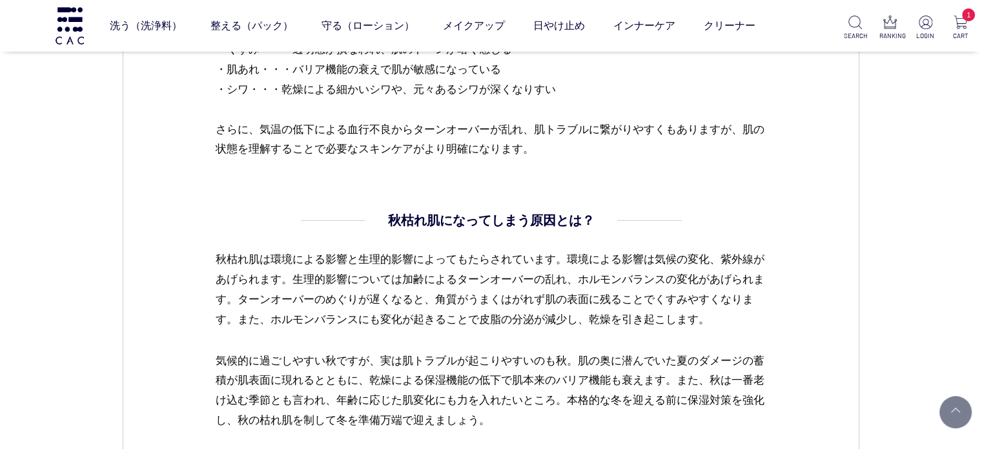
click at [737, 225] on dd "秋枯れ肌になってしまう原因とは？ 秋枯れ肌は環境による影響と生理的影響によってもたらされています。環境による影響は気候の変化、紫外線があげられます。生理的影響…" at bounding box center [491, 321] width 552 height 220
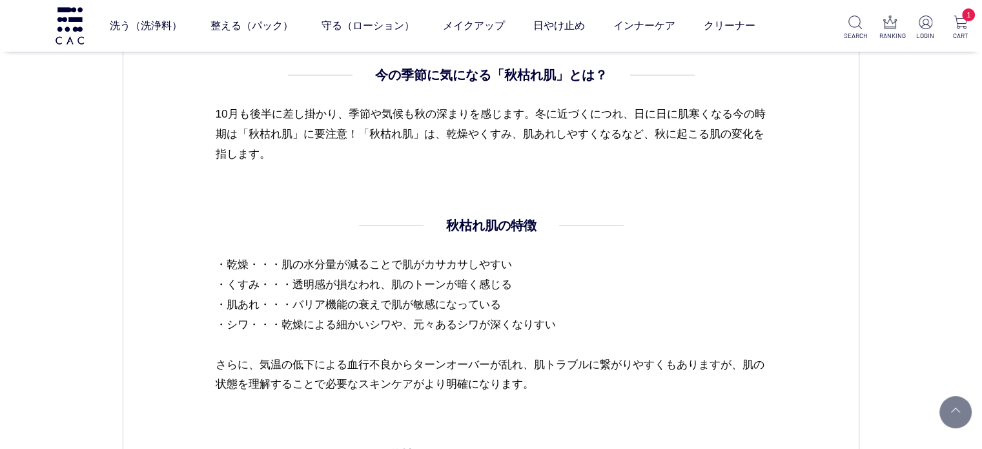
scroll to position [775, 0]
